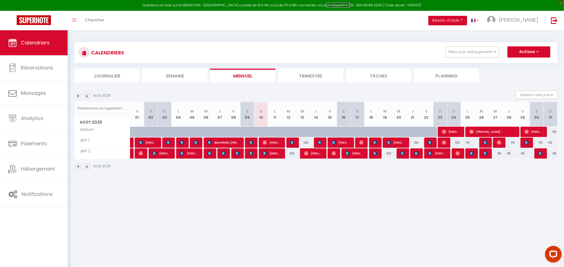
click at [327, 5] on link "en cliquant ici" at bounding box center [337, 5] width 23 height 5
click at [529, 24] on link "[PERSON_NAME]" at bounding box center [514, 20] width 62 height 19
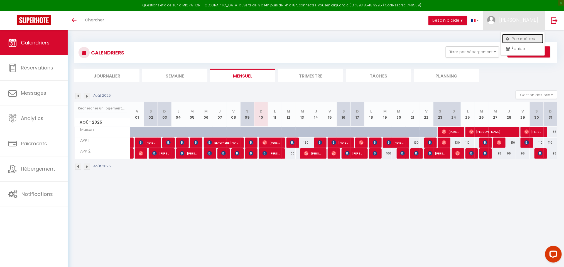
click at [518, 36] on link "Paramètres" at bounding box center [522, 38] width 41 height 9
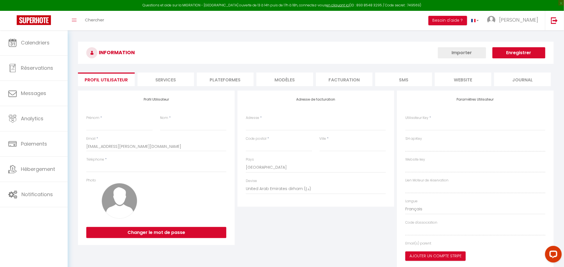
type input "[PERSON_NAME]"
type input "FALACHO"
type input "0645214239"
type input "[STREET_ADDRESS]"
type input "72200"
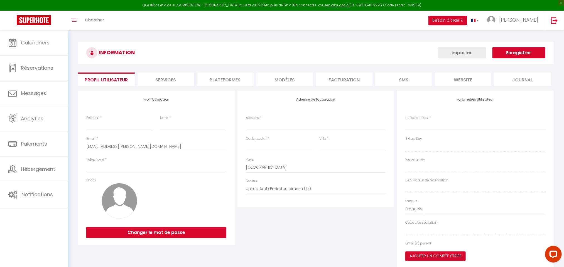
type input "La Flèche"
select select "28"
type input "uM9obwmr1qb7uOUSN37HRzCpp"
type input "sfh789qii9pi7zR1bvMC1JLpC"
type input "uM9obwmr1qb7uOUSN37HRzCpp"
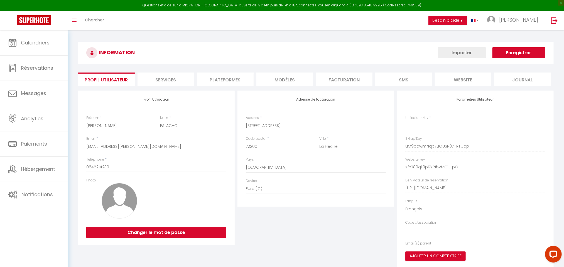
type input "sfh789qii9pi7zR1bvMC1JLpC"
type input "[URL][DOMAIN_NAME]"
select select "fr"
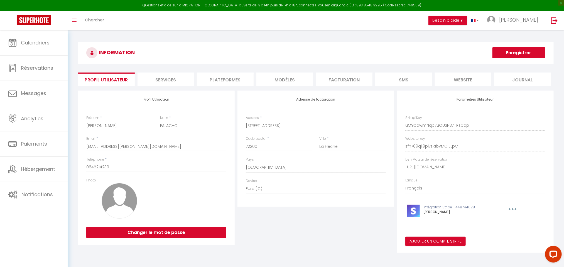
click at [227, 79] on li "Plateformes" at bounding box center [225, 80] width 57 height 14
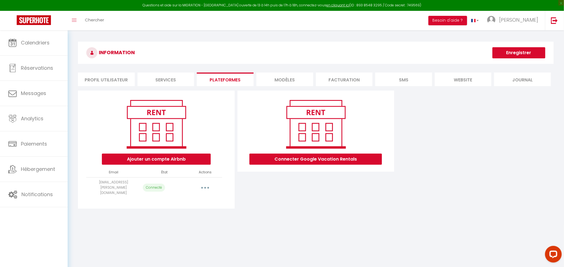
click at [201, 184] on button "button" at bounding box center [205, 187] width 16 height 9
click at [182, 196] on link "Importer les appartements" at bounding box center [180, 200] width 61 height 9
select select "9400"
select select
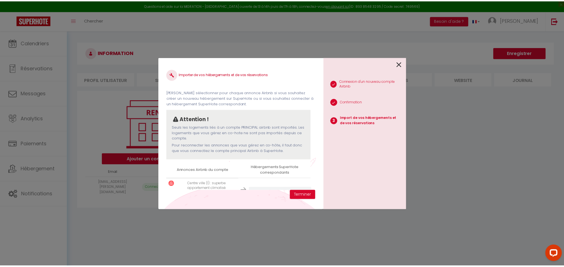
scroll to position [53, 0]
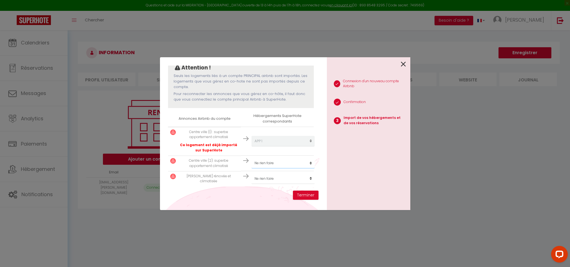
click at [265, 147] on select "Créer un nouveau hébergement Ne rien faire Maison APP 1 APP 2" at bounding box center [282, 141] width 63 height 11
select select "9401"
click at [251, 147] on select "Créer un nouveau hébergement Ne rien faire Maison APP 1 APP 2" at bounding box center [282, 141] width 63 height 11
click at [259, 147] on select "Créer un nouveau hébergement Ne rien faire Maison APP 1 APP 2" at bounding box center [282, 141] width 63 height 11
select select "73362"
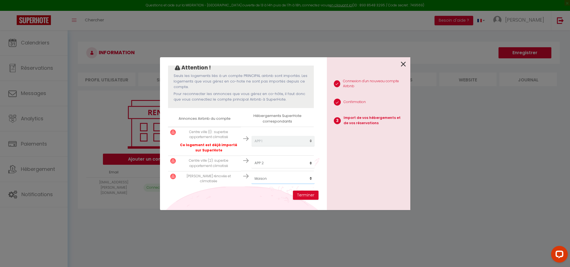
click at [251, 147] on select "Créer un nouveau hébergement Ne rien faire Maison APP 1 APP 2" at bounding box center [282, 141] width 63 height 11
click at [308, 194] on button "Terminer" at bounding box center [306, 195] width 26 height 9
